Goal: Information Seeking & Learning: Learn about a topic

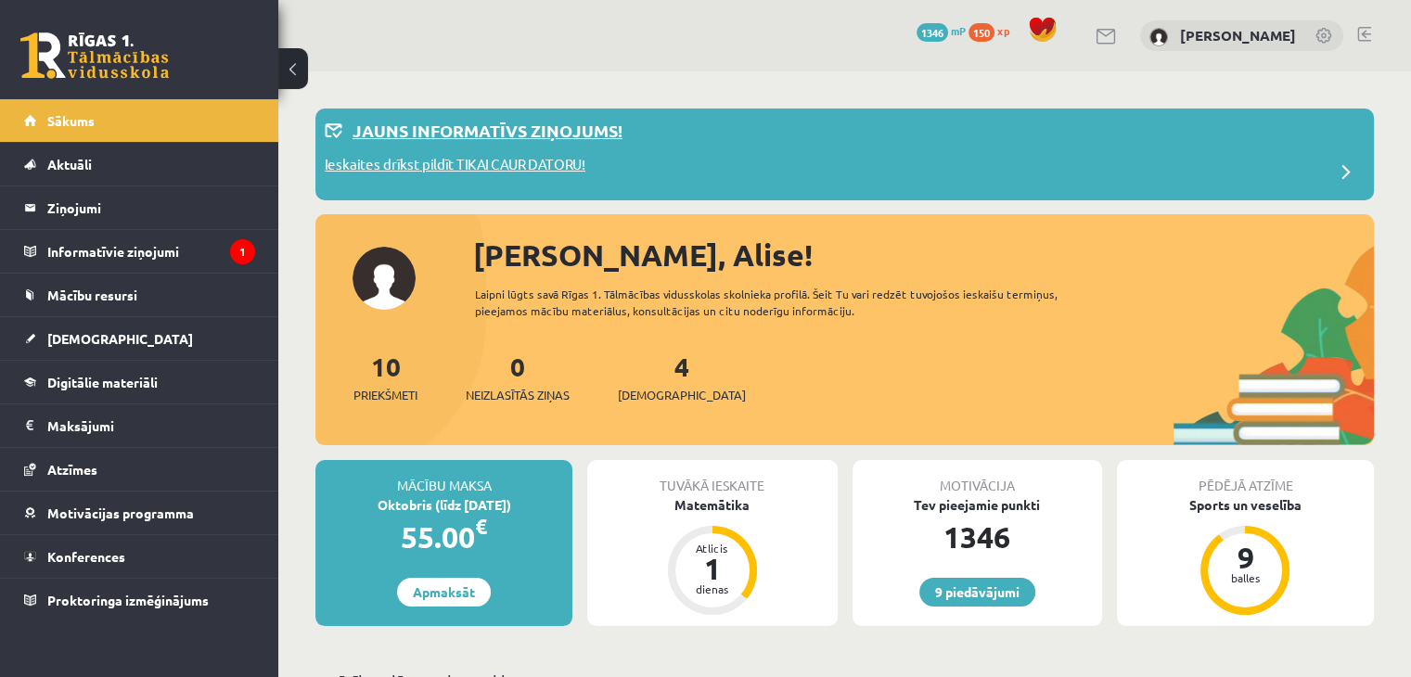
click at [472, 157] on p "Ieskaites drīkst pildīt TIKAI CAUR DATORU!" at bounding box center [455, 167] width 261 height 26
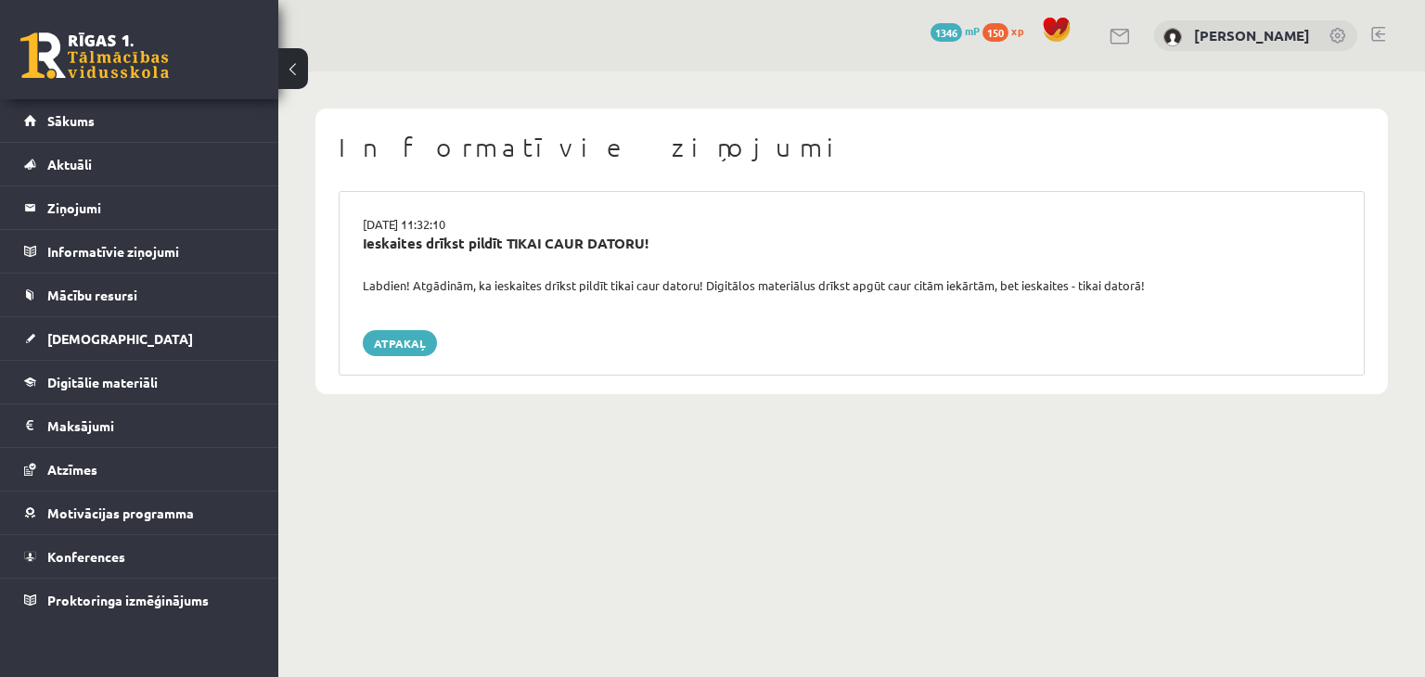
click at [59, 79] on div "0 Dāvanas 1346 mP 150 xp" at bounding box center [139, 49] width 278 height 99
click at [64, 68] on link at bounding box center [94, 55] width 148 height 46
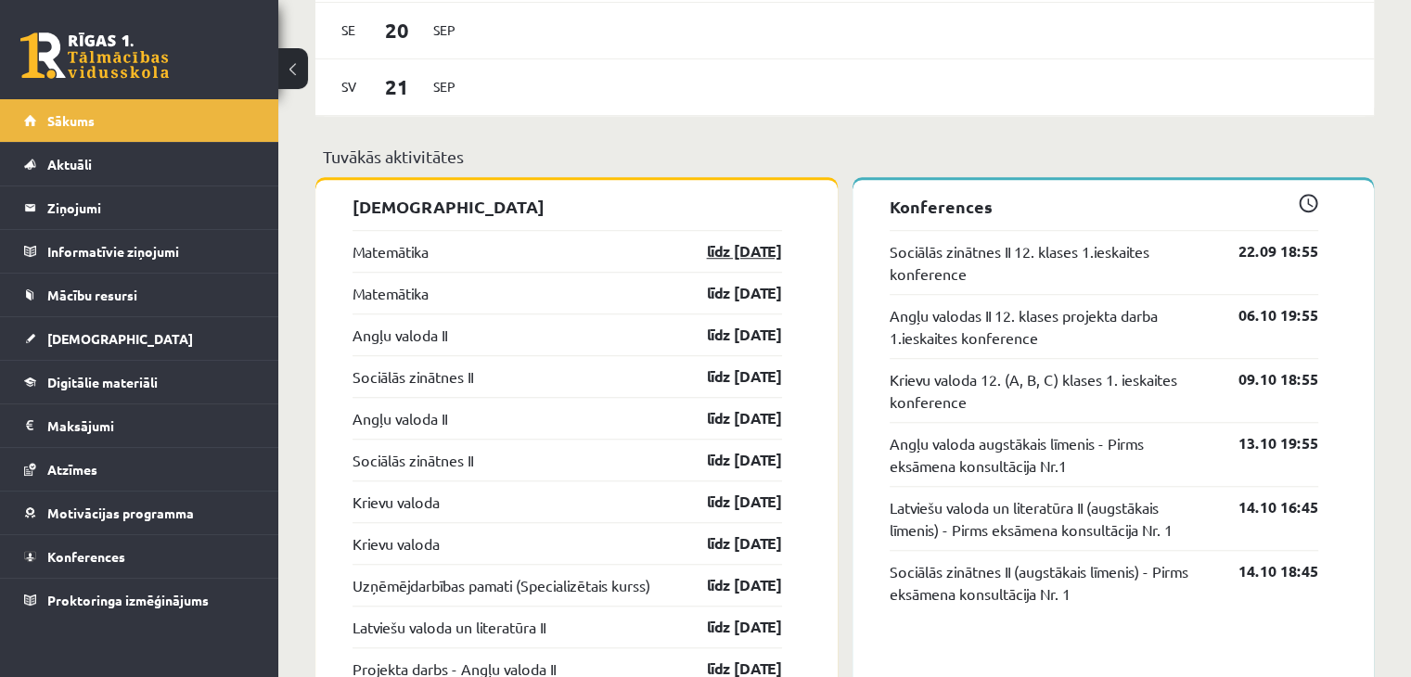
scroll to position [1364, 0]
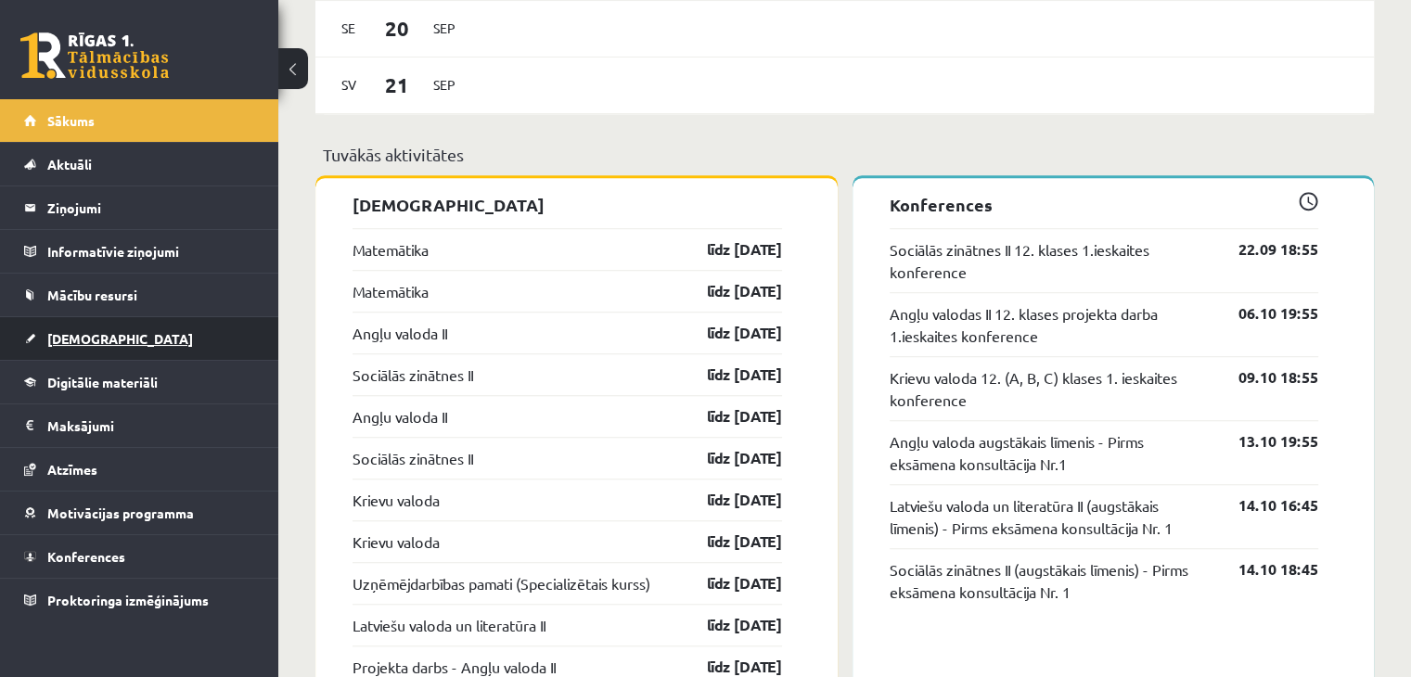
click at [148, 348] on link "[DEMOGRAPHIC_DATA]" at bounding box center [139, 338] width 231 height 43
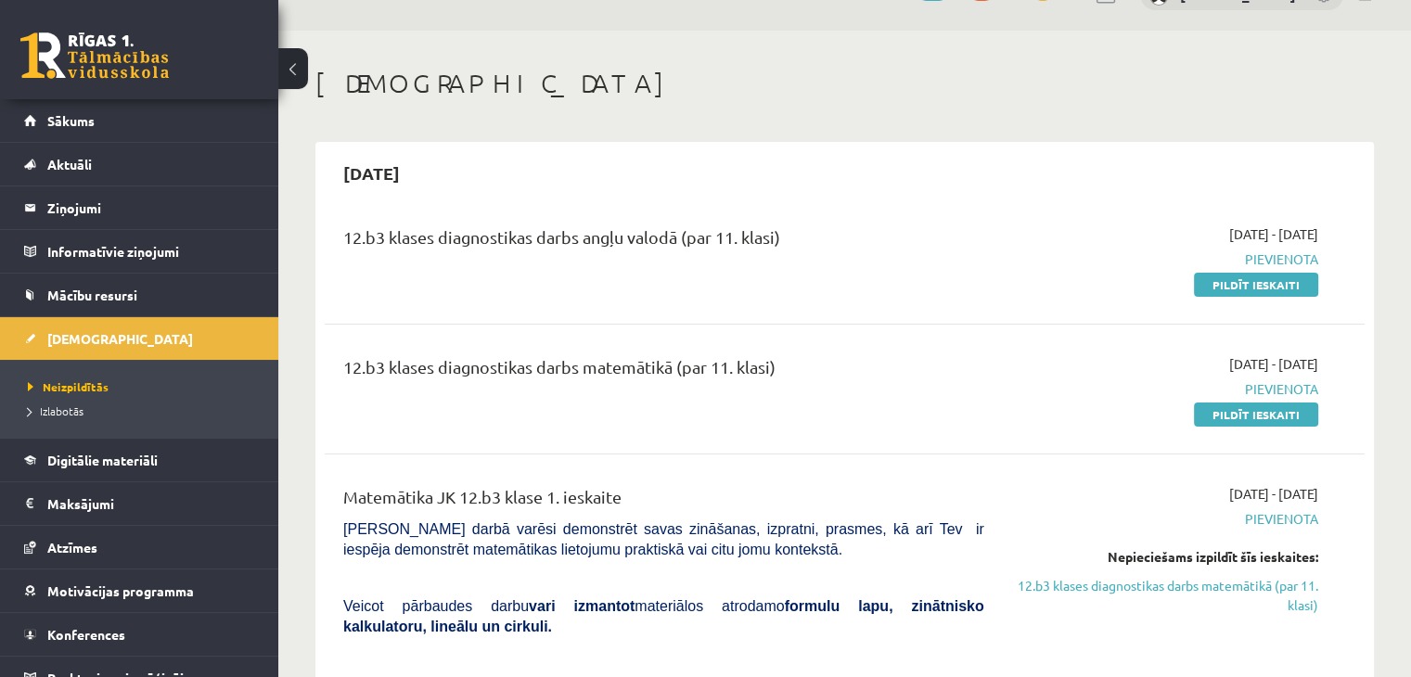
scroll to position [36, 0]
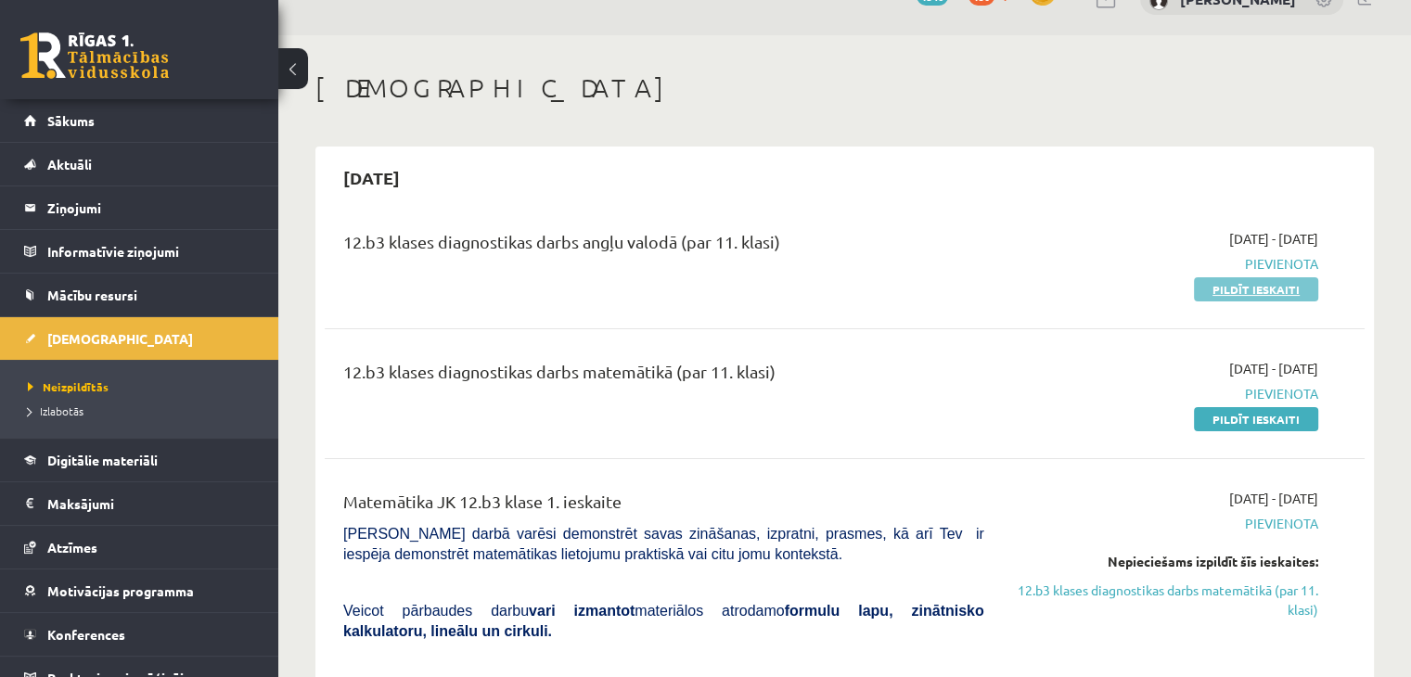
click at [1220, 288] on link "Pildīt ieskaiti" at bounding box center [1256, 289] width 124 height 24
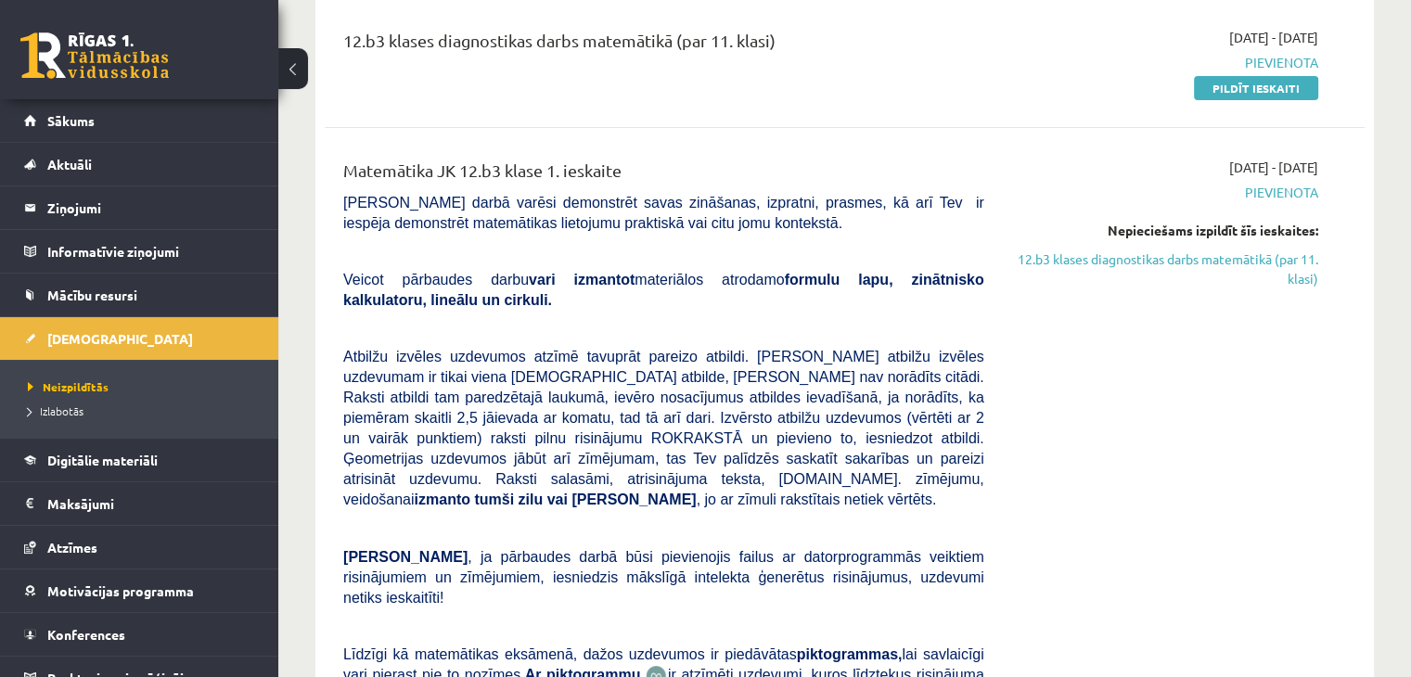
scroll to position [407, 0]
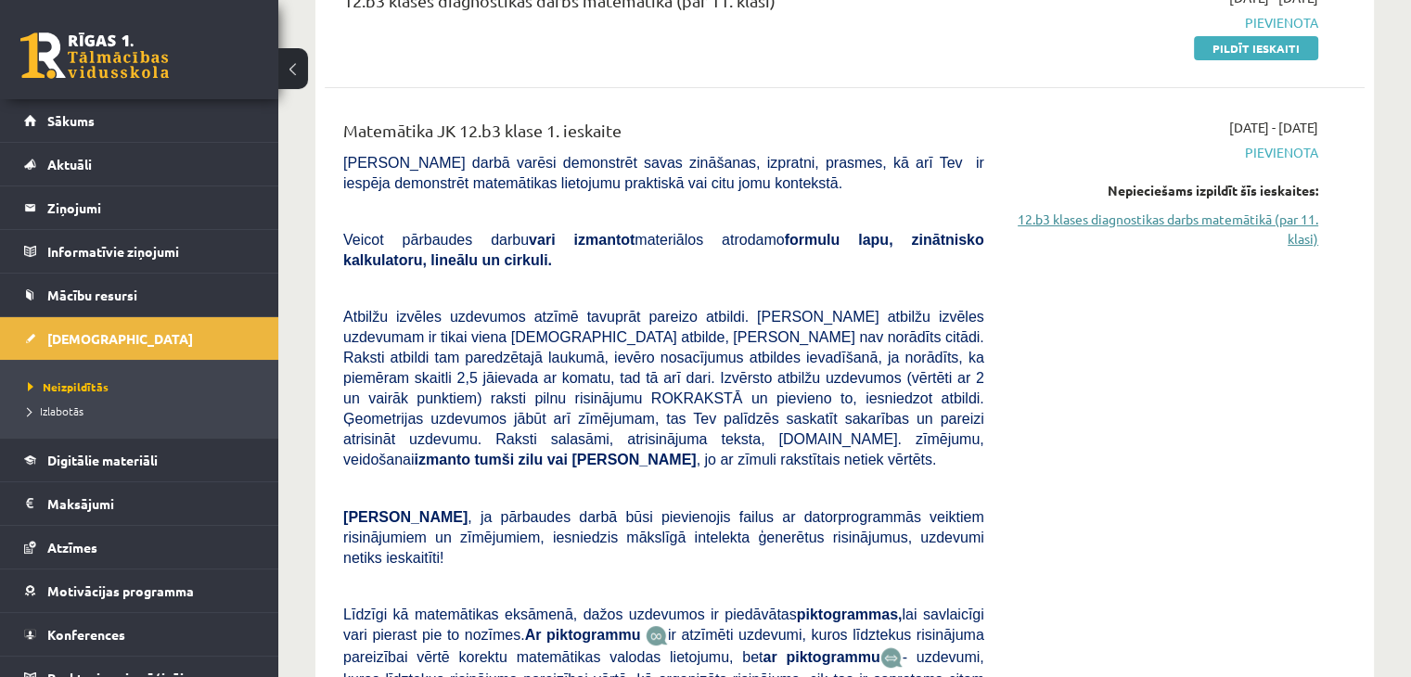
click at [1196, 221] on link "12.b3 klases diagnostikas darbs matemātikā (par 11. klasi)" at bounding box center [1165, 229] width 306 height 39
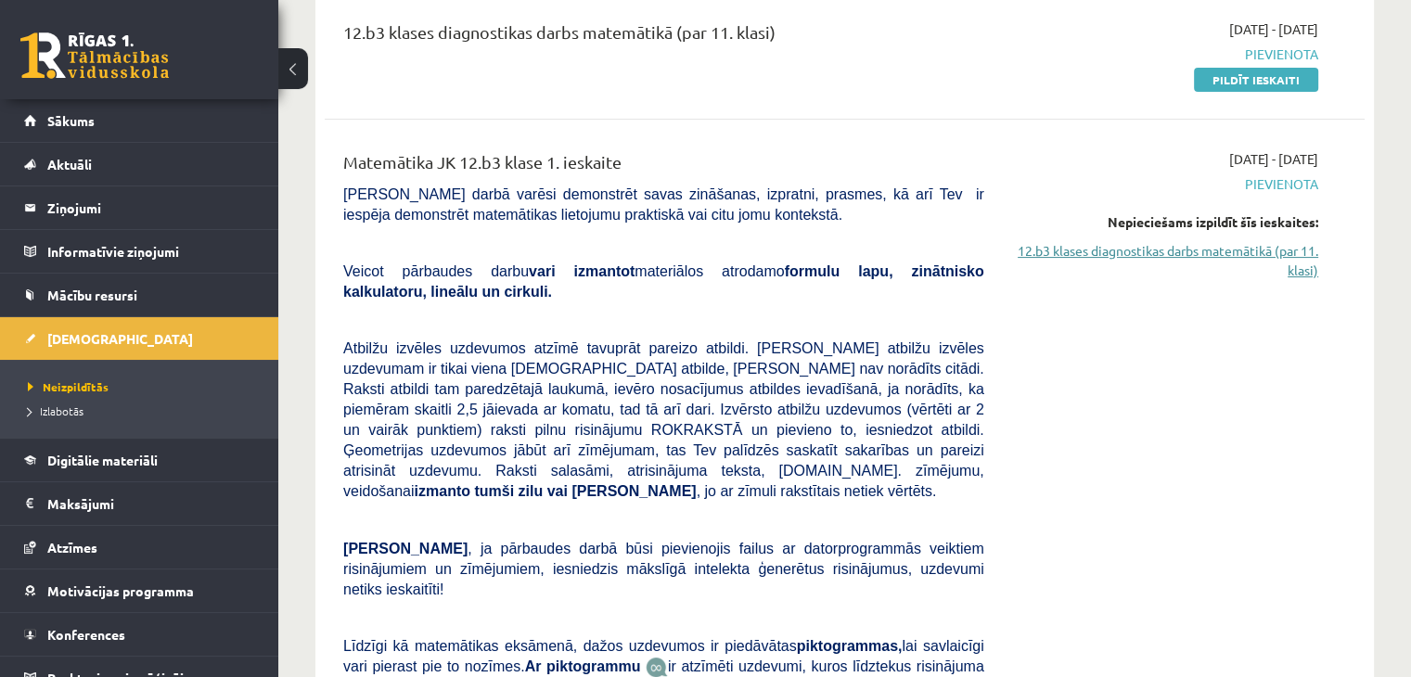
click at [1028, 250] on link "12.b3 klases diagnostikas darbs matemātikā (par 11. klasi)" at bounding box center [1165, 260] width 306 height 39
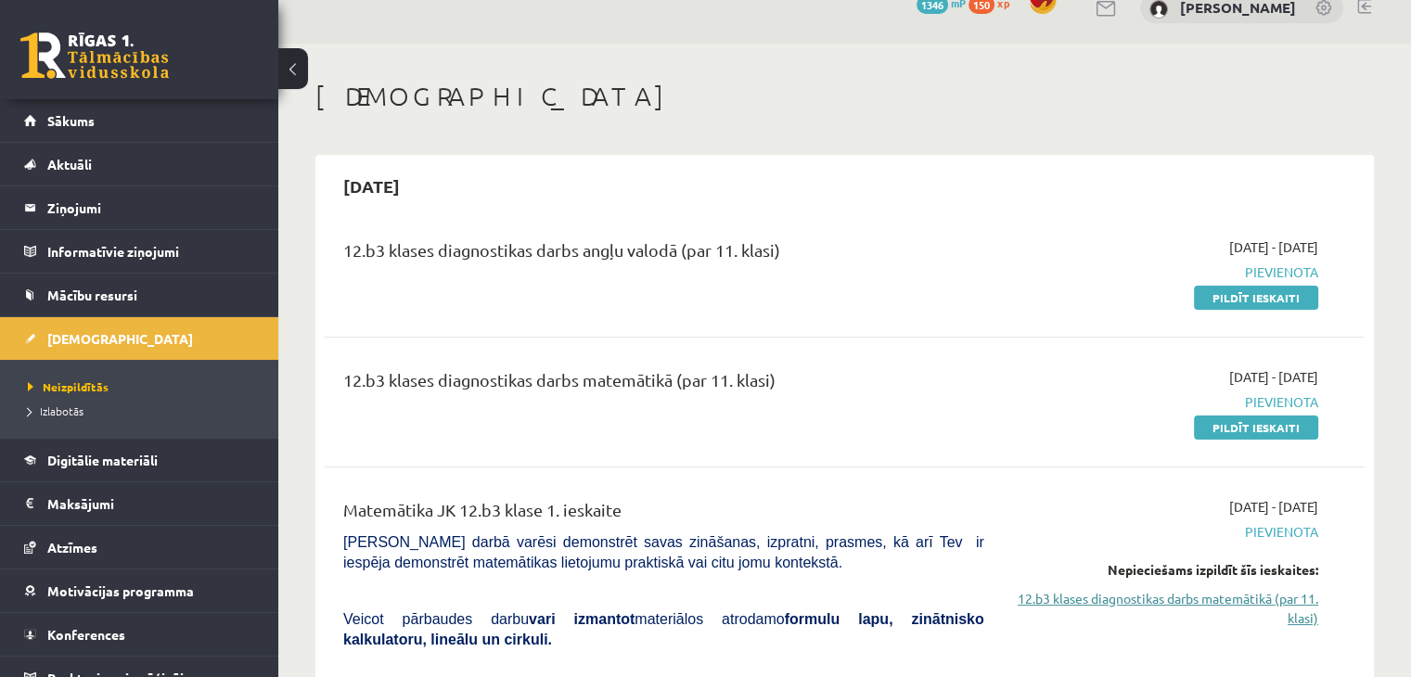
scroll to position [0, 0]
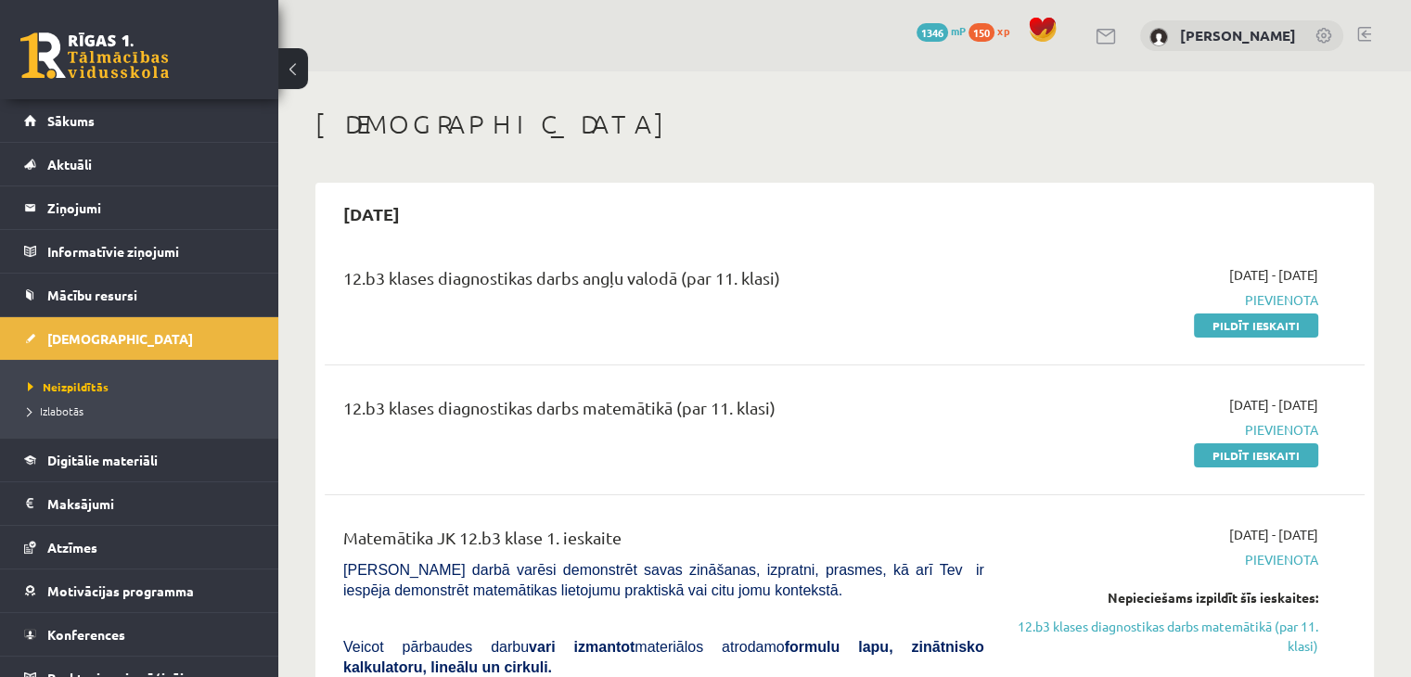
drag, startPoint x: 1128, startPoint y: 248, endPoint x: 1234, endPoint y: 352, distance: 148.2
click at [1234, 352] on div "12.b3 klases diagnostikas darbs angļu valodā (par 11. klasi) 2025-09-01 - 2025-…" at bounding box center [845, 300] width 1040 height 107
click at [1232, 330] on link "Pildīt ieskaiti" at bounding box center [1256, 326] width 124 height 24
click at [1238, 459] on link "Pildīt ieskaiti" at bounding box center [1256, 455] width 124 height 24
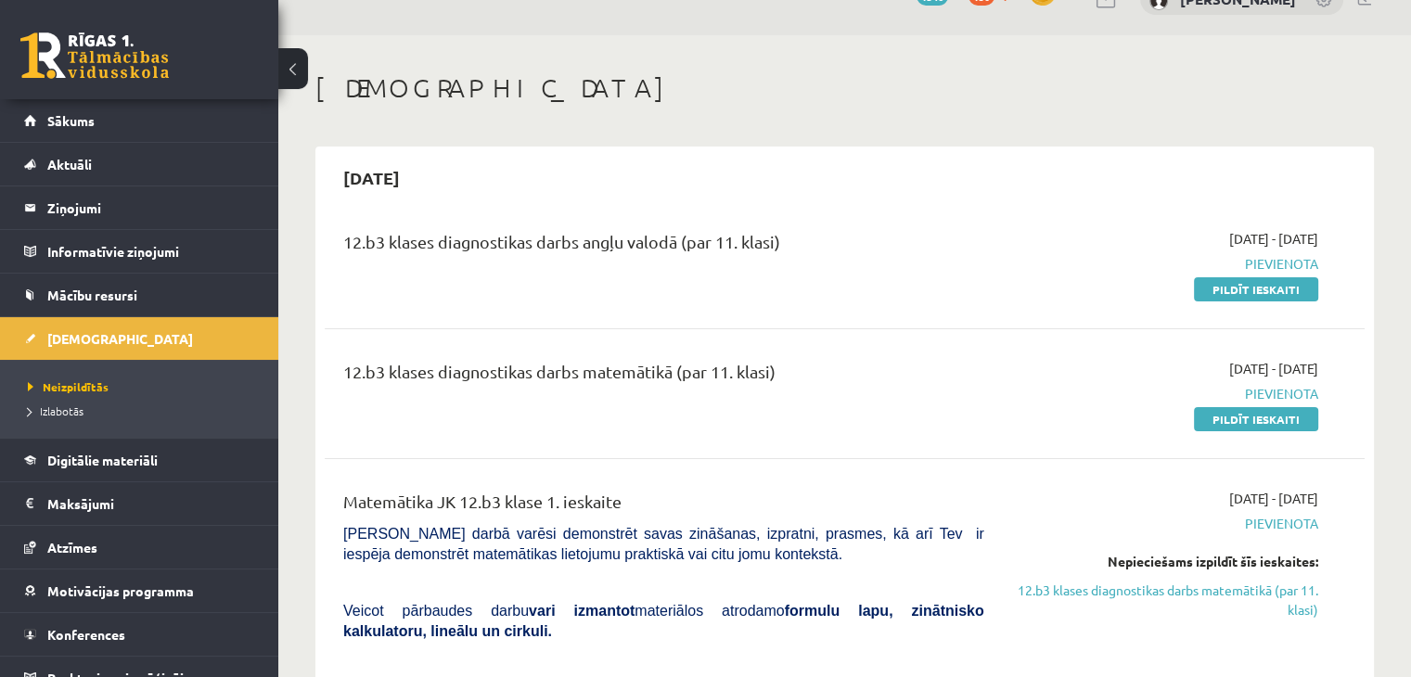
scroll to position [40, 0]
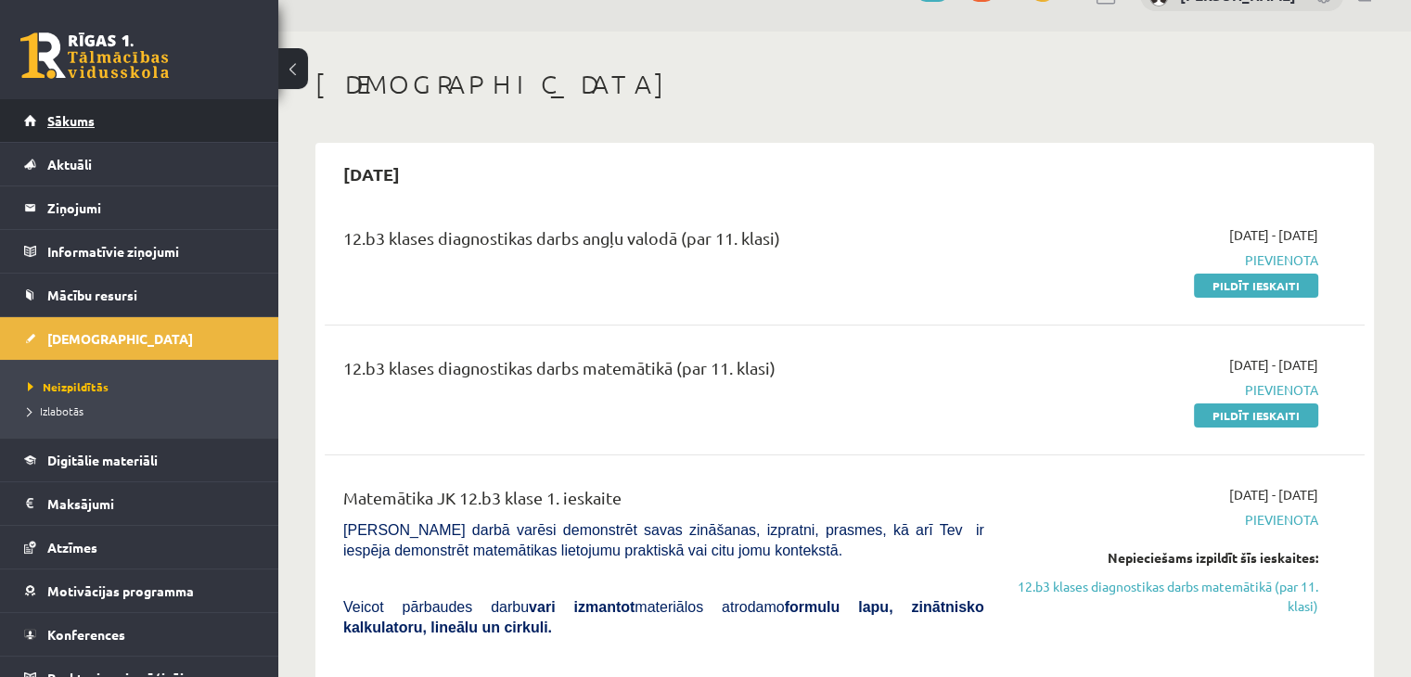
click at [80, 122] on span "Sākums" at bounding box center [70, 120] width 47 height 17
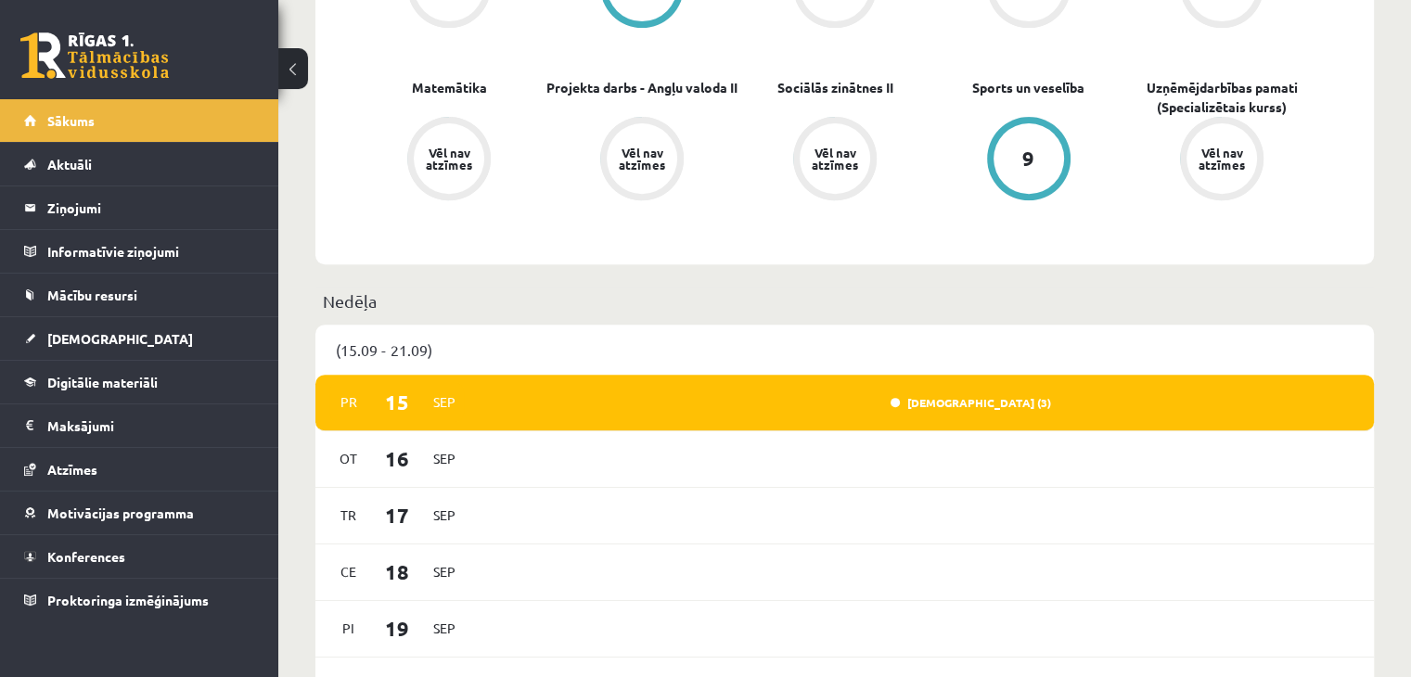
scroll to position [708, 0]
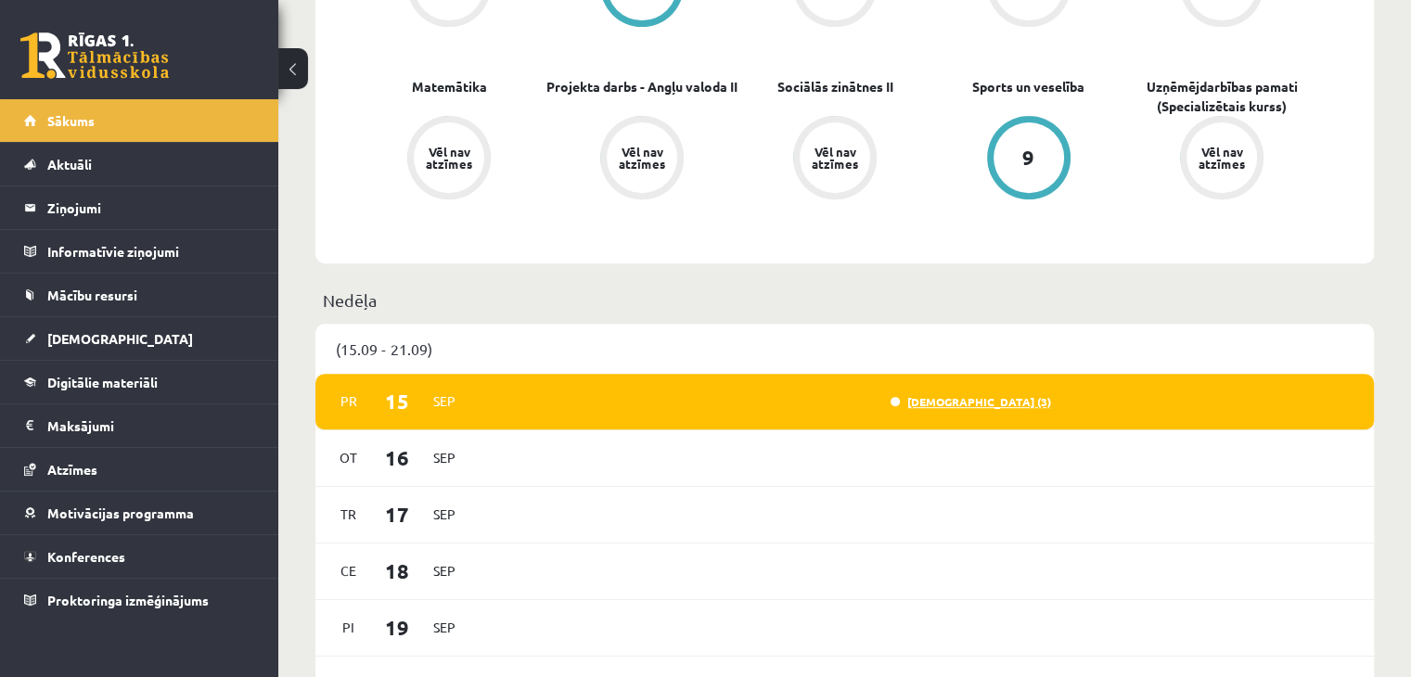
click at [1015, 396] on link "Ieskaite (3)" at bounding box center [971, 401] width 160 height 15
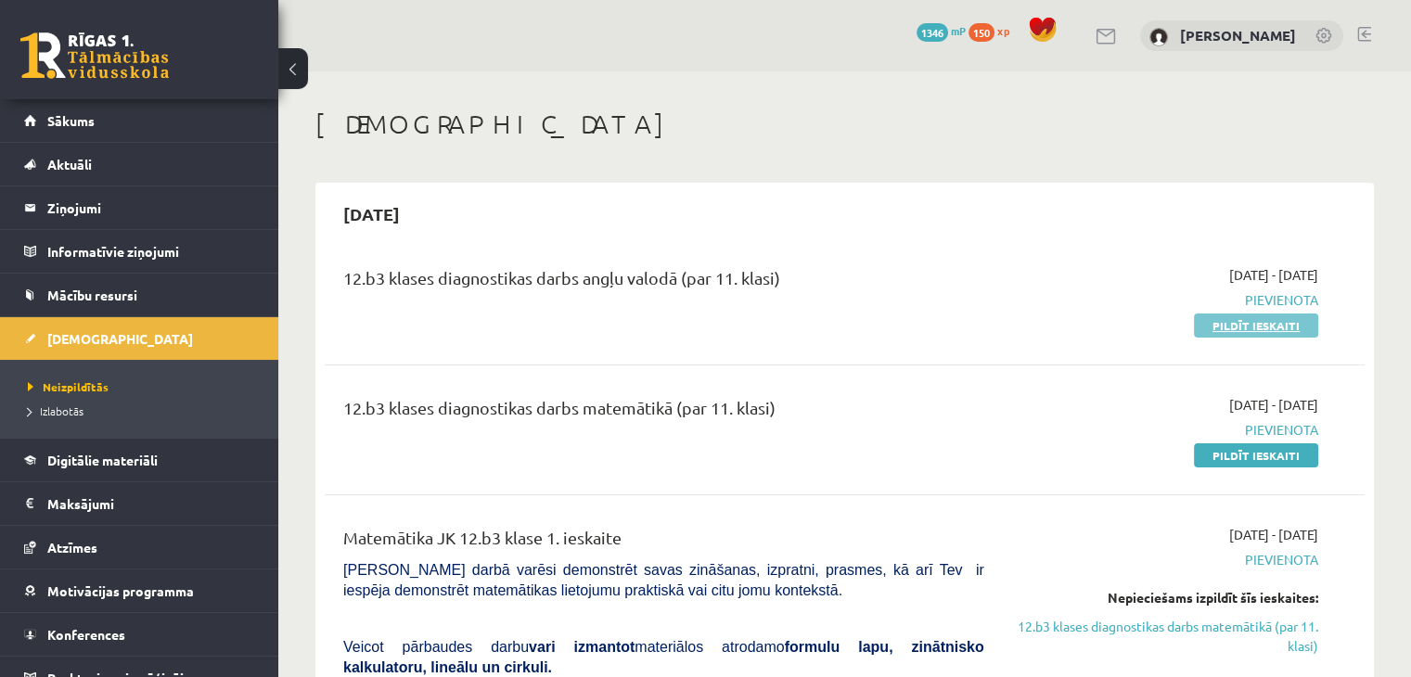
click at [1239, 324] on link "Pildīt ieskaiti" at bounding box center [1256, 326] width 124 height 24
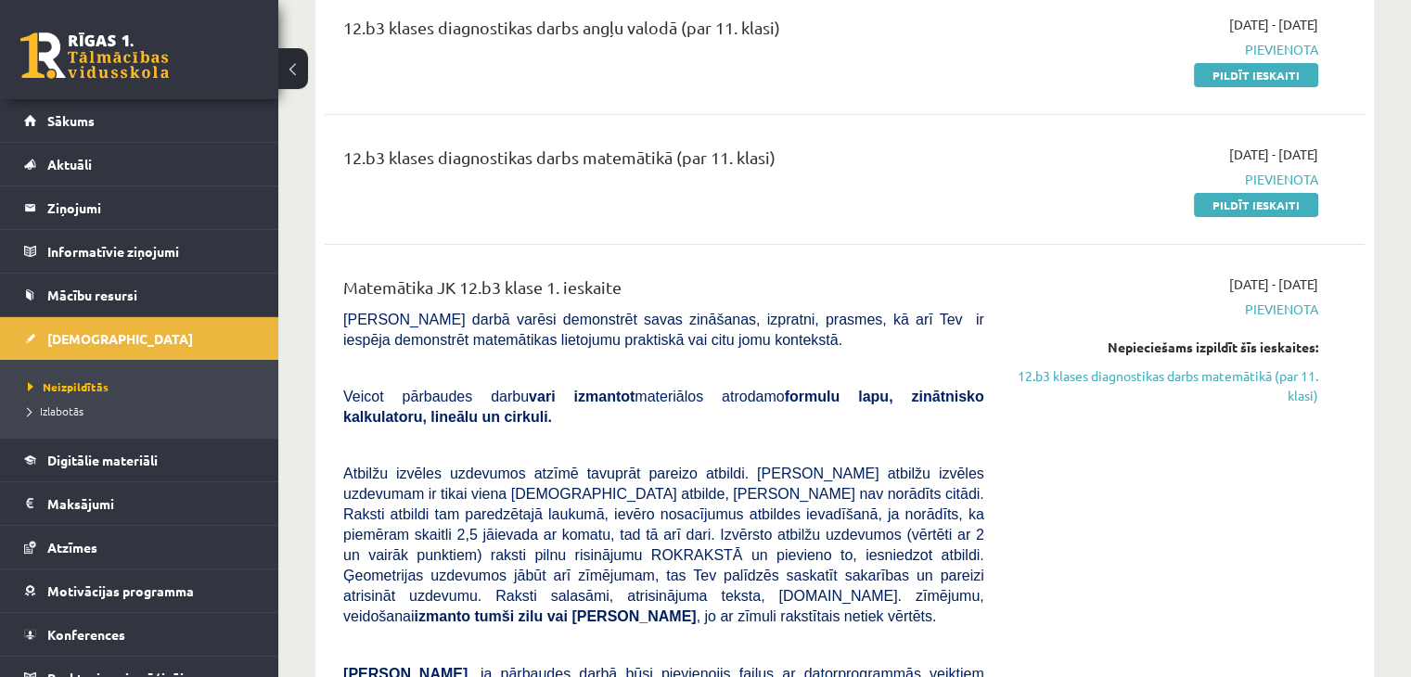
scroll to position [286, 0]
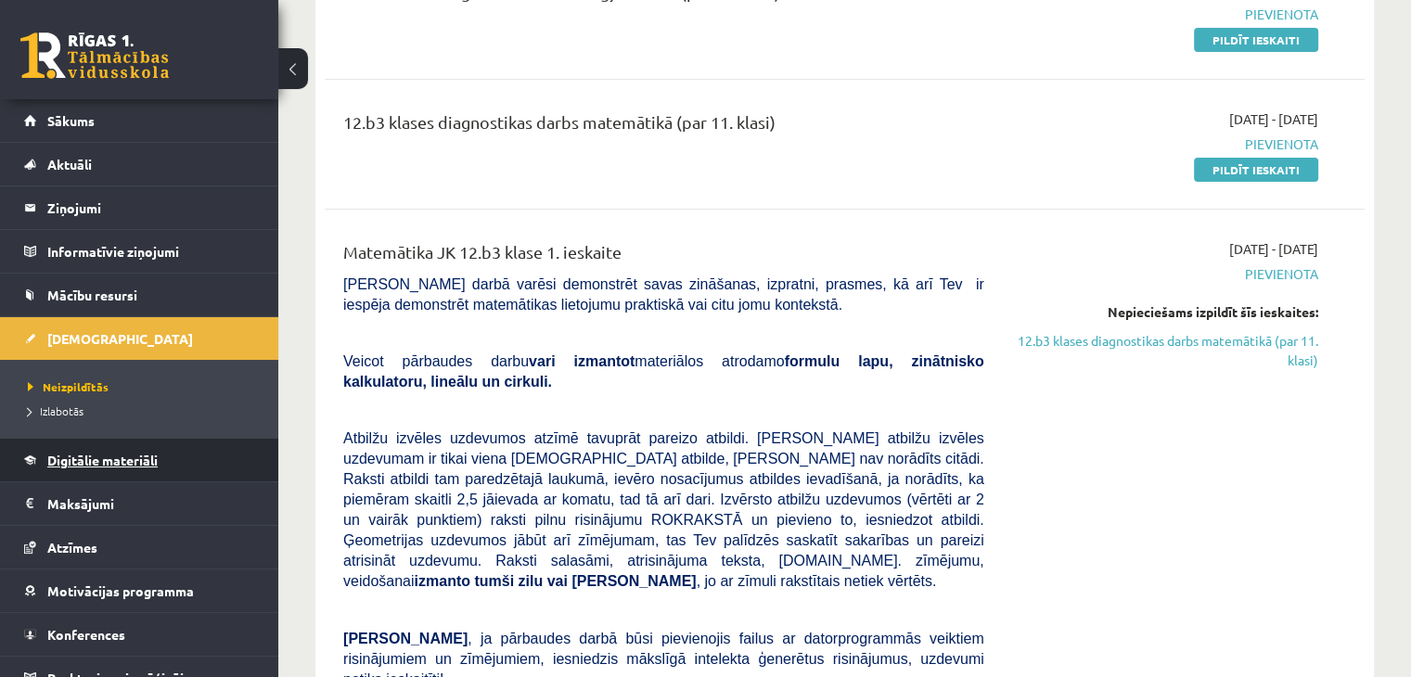
click at [39, 465] on link "Digitālie materiāli" at bounding box center [139, 460] width 231 height 43
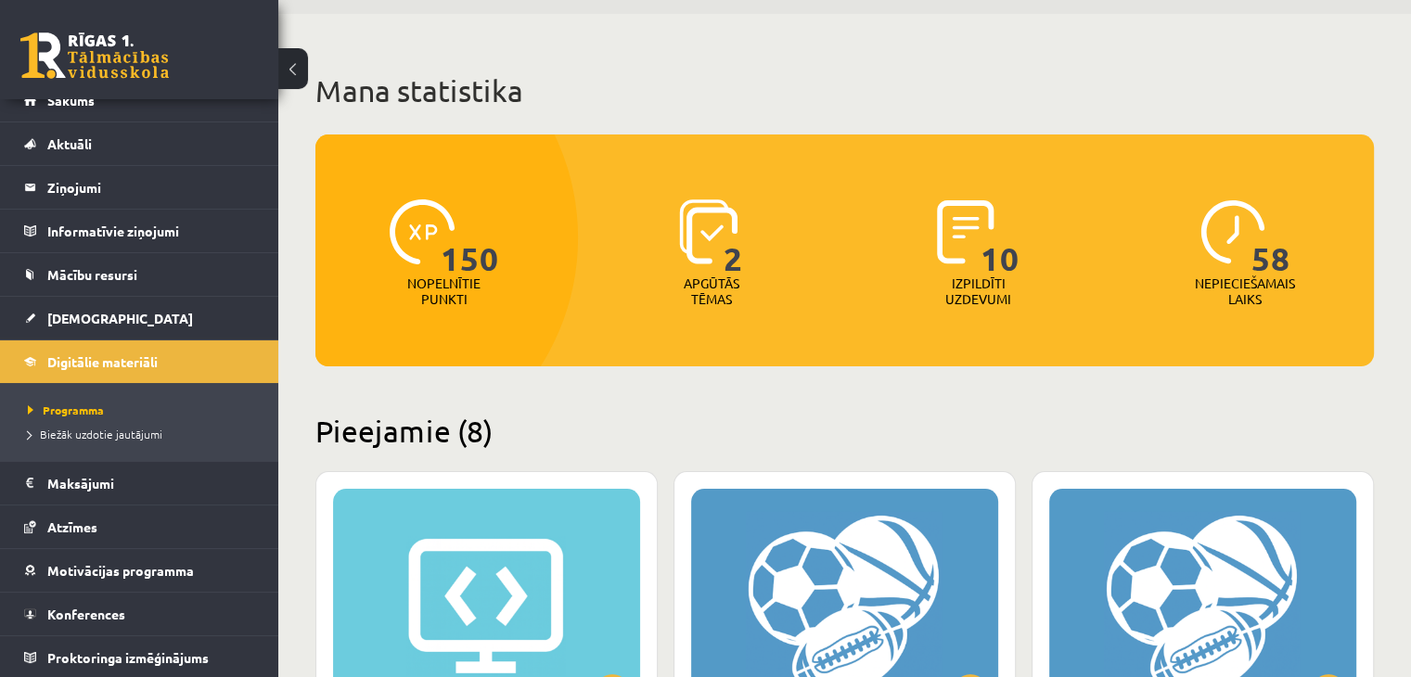
scroll to position [58, 0]
click at [88, 266] on span "Mācību resursi" at bounding box center [92, 274] width 90 height 17
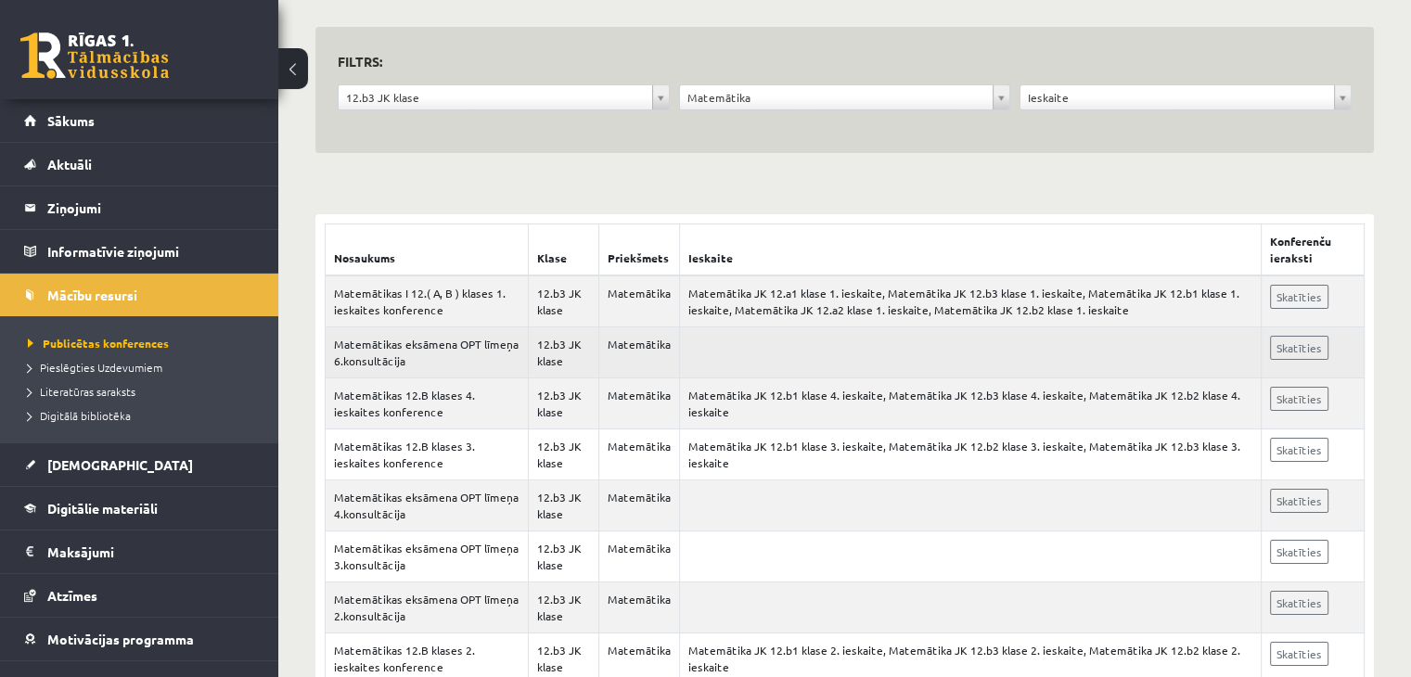
scroll to position [327, 0]
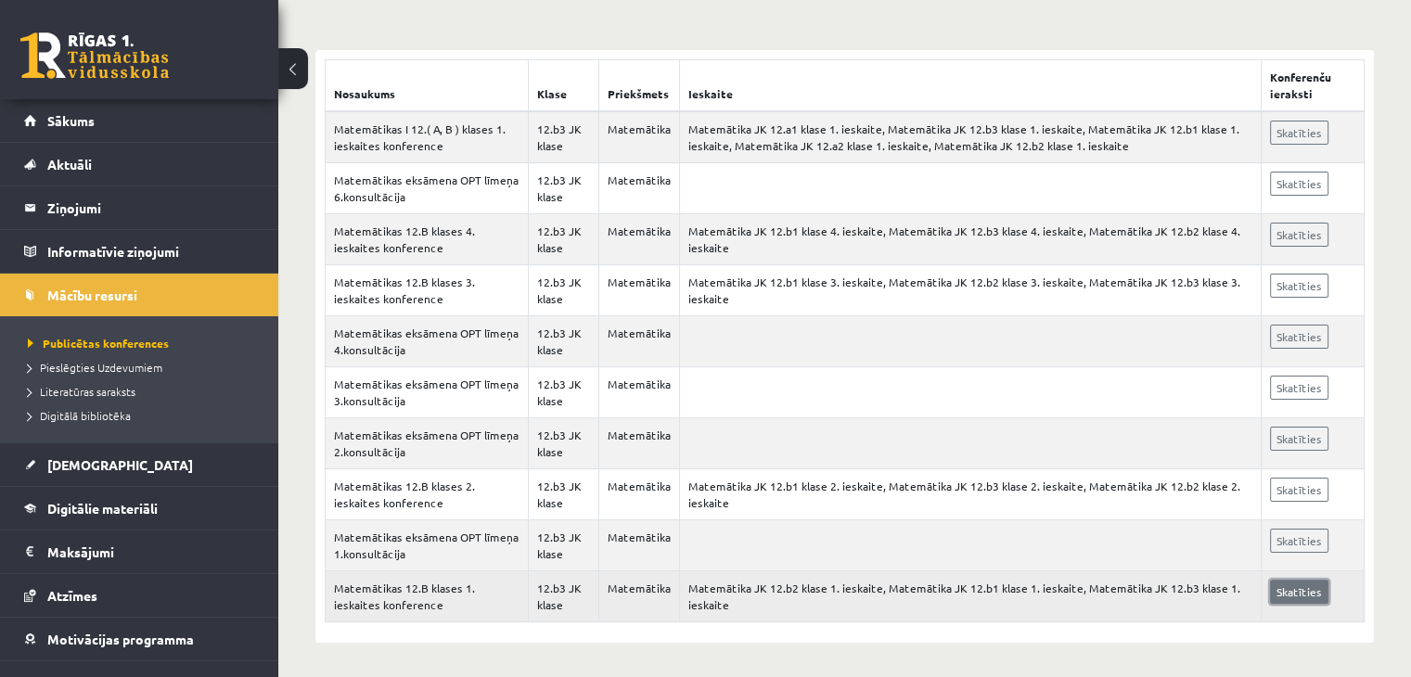
click at [1288, 594] on link "Skatīties" at bounding box center [1299, 592] width 58 height 24
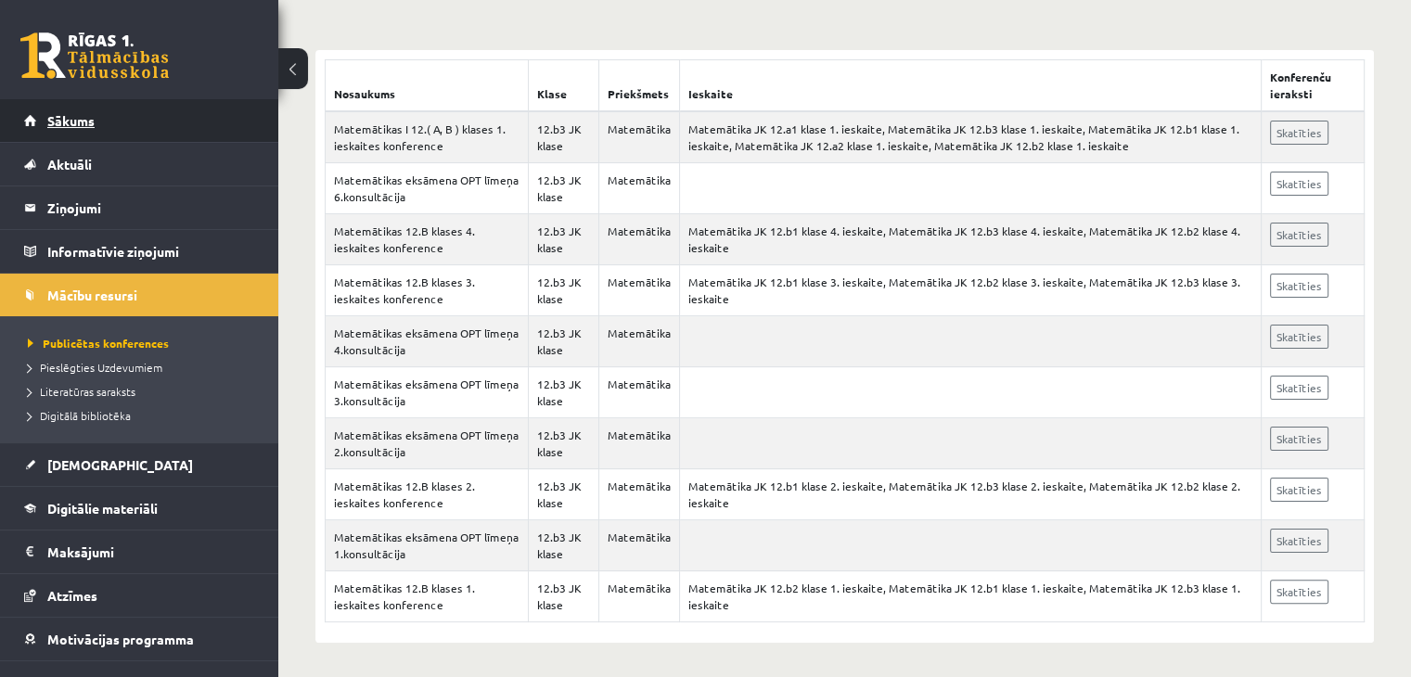
click at [41, 135] on link "Sākums" at bounding box center [139, 120] width 231 height 43
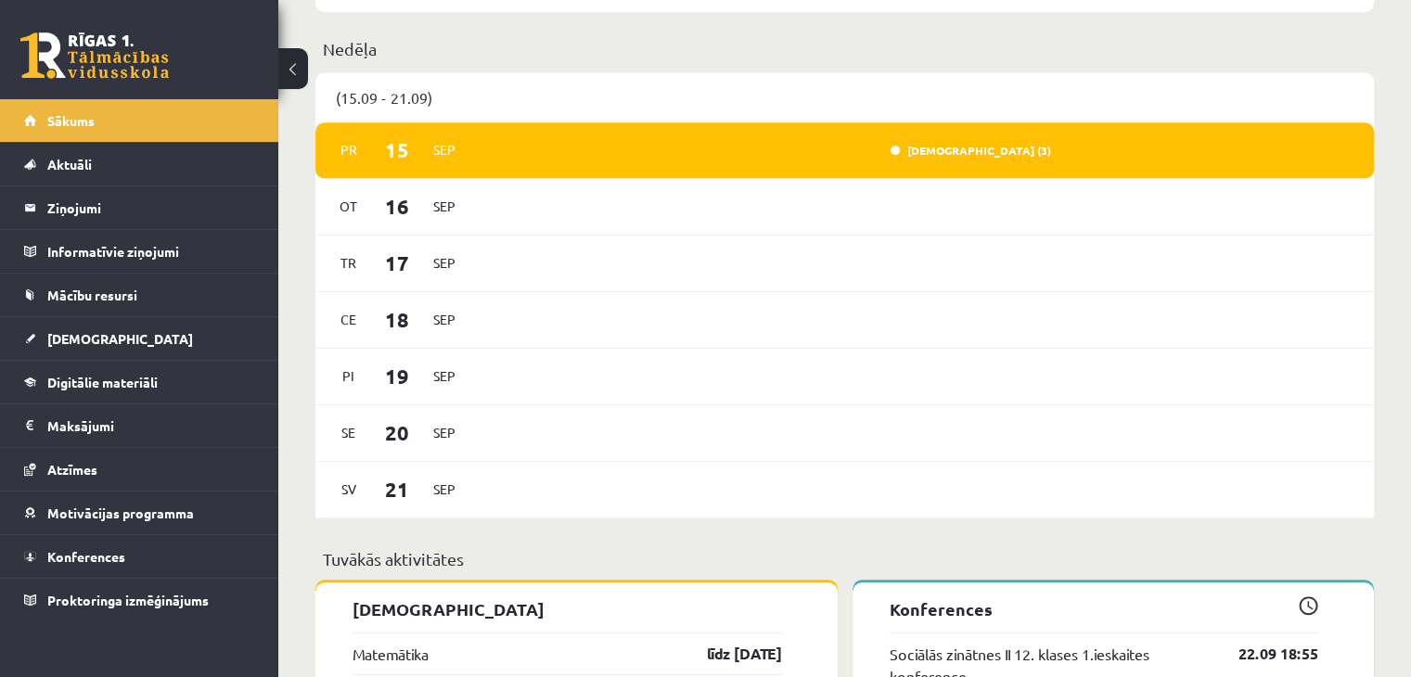
scroll to position [952, 0]
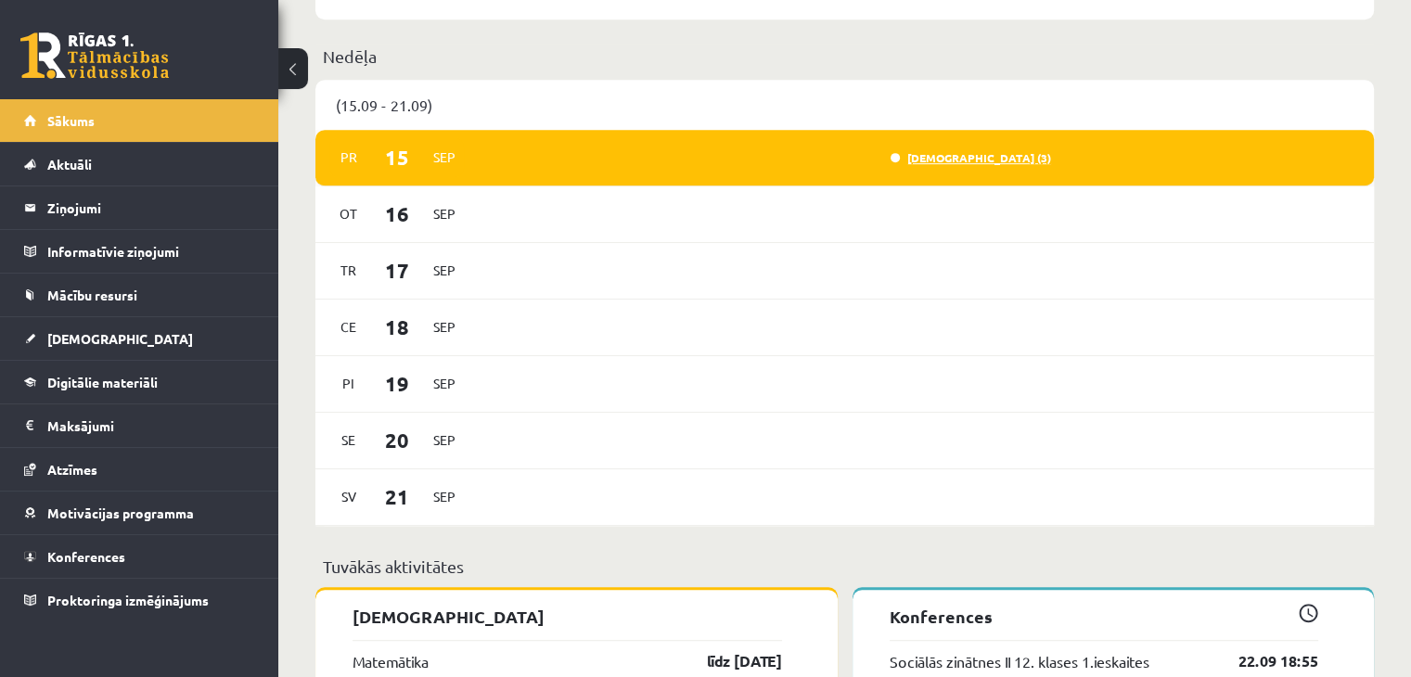
click at [1011, 161] on link "Ieskaite (3)" at bounding box center [971, 157] width 160 height 15
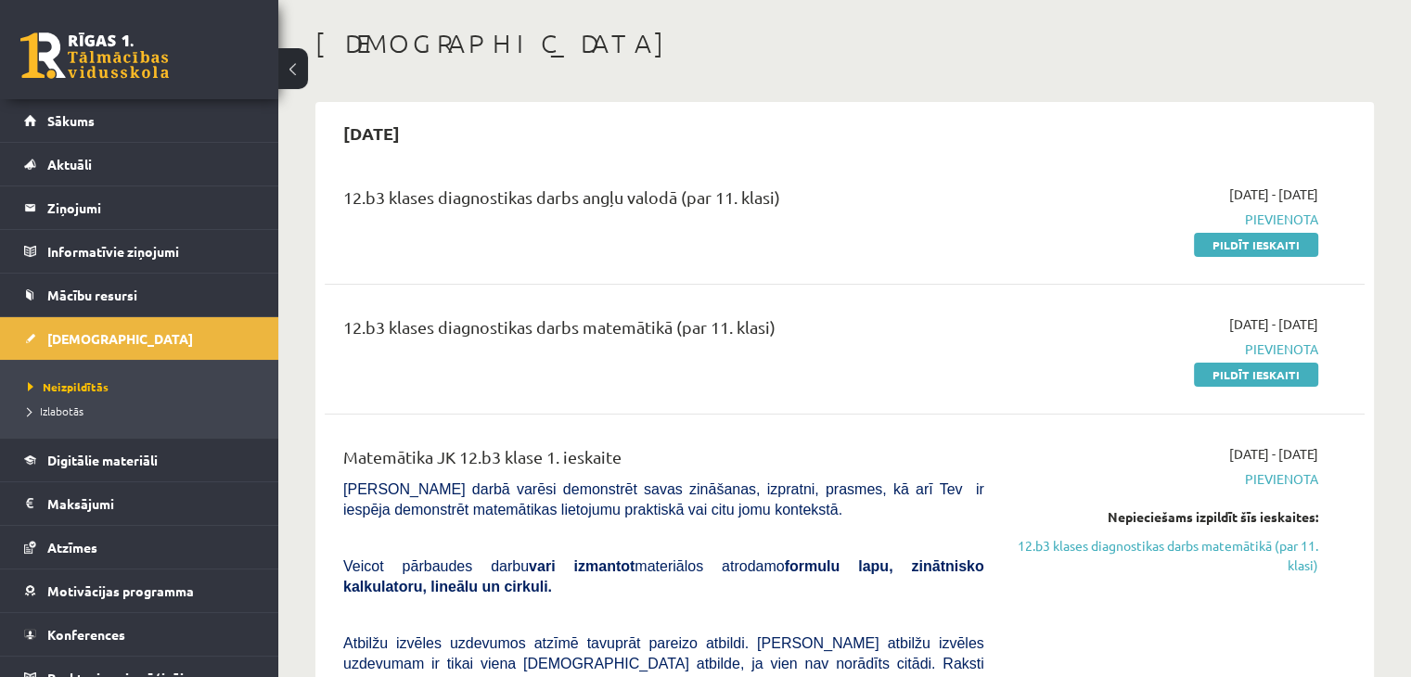
scroll to position [82, 0]
